Goal: Check status

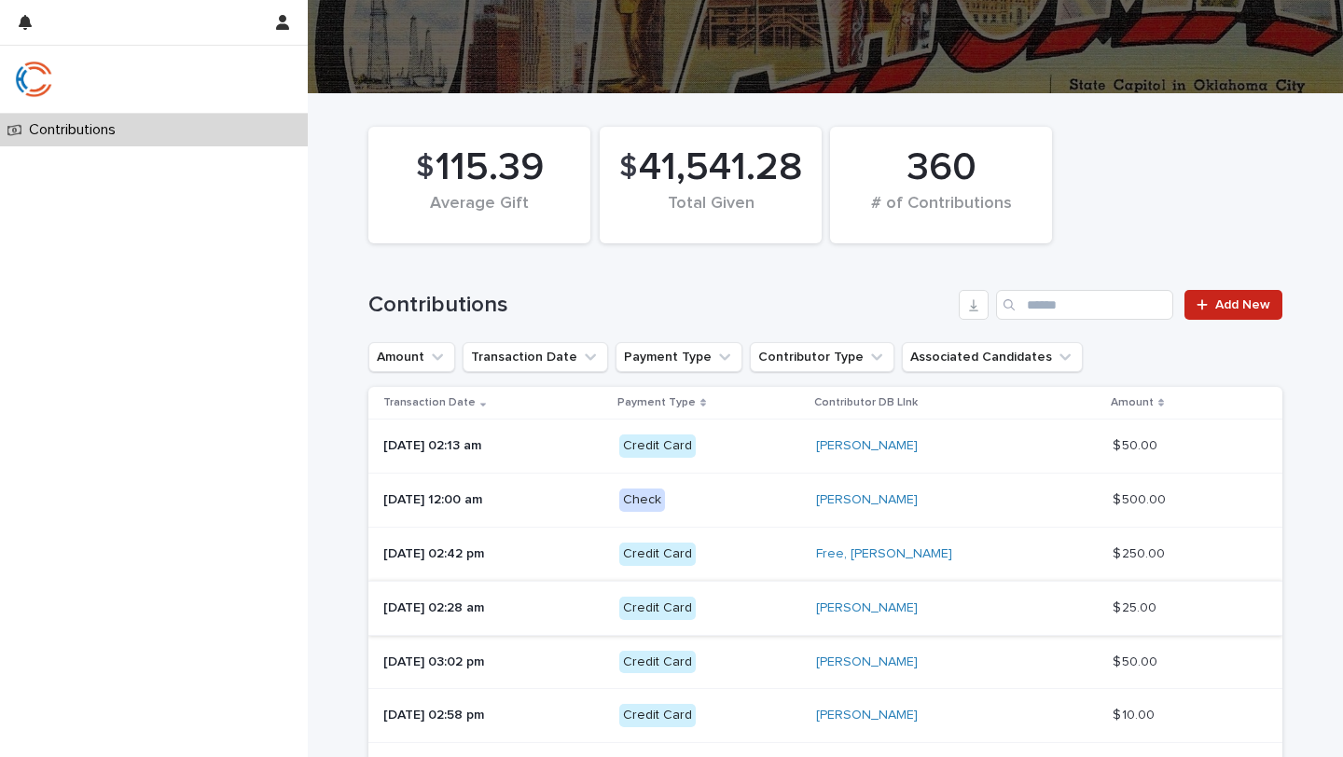
scroll to position [89, 0]
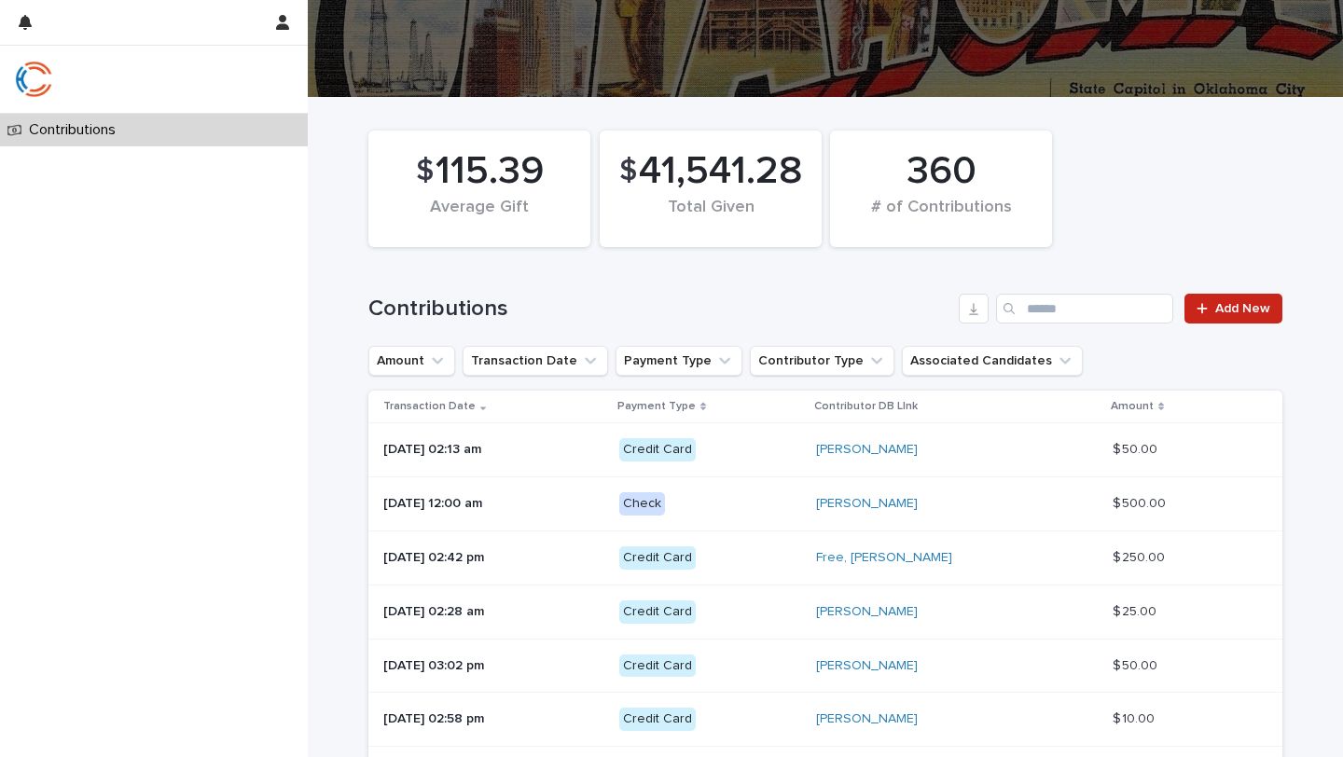
click at [1094, 519] on div "[PERSON_NAME]" at bounding box center [957, 504] width 282 height 31
